Goal: Find specific page/section: Find specific page/section

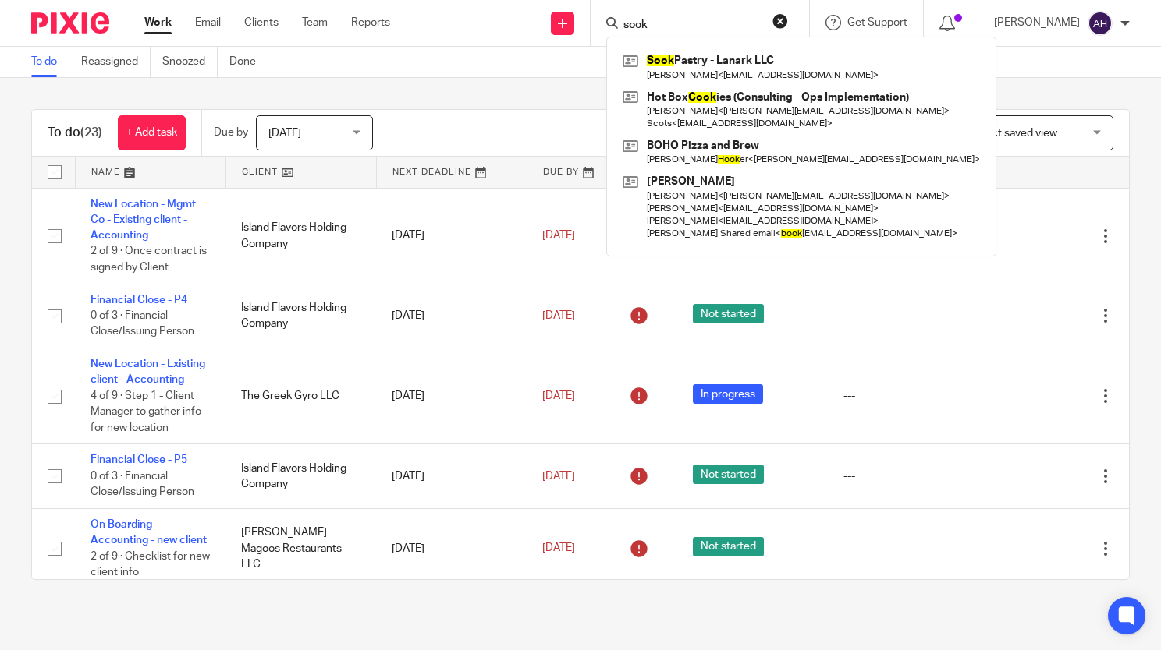
type input "sook"
click button "submit" at bounding box center [0, 0] width 0 height 0
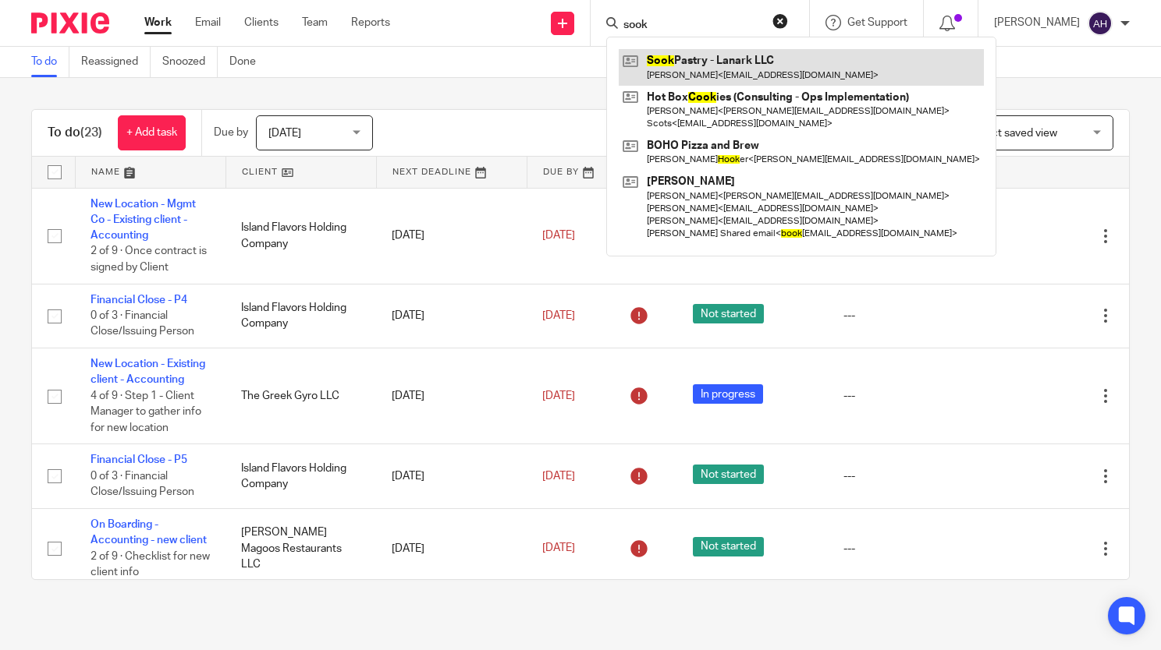
click at [710, 63] on link at bounding box center [800, 67] width 365 height 36
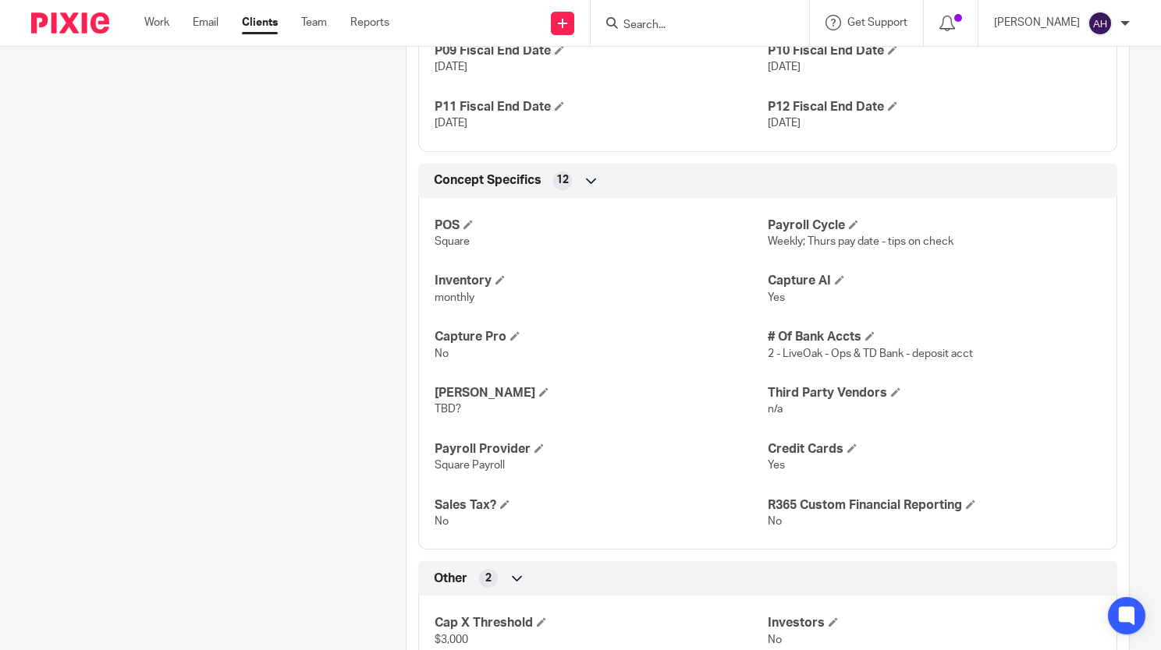
scroll to position [1385, 0]
